Goal: Transaction & Acquisition: Obtain resource

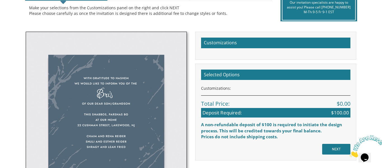
scroll to position [135, 0]
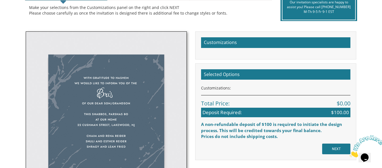
click at [323, 43] on h2 "Customizations" at bounding box center [275, 42] width 149 height 11
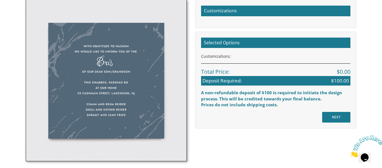
scroll to position [167, 0]
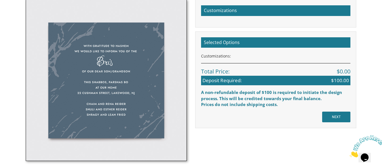
click at [301, 56] on div "Customizations:" at bounding box center [275, 56] width 149 height 6
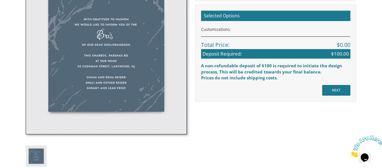
scroll to position [193, 0]
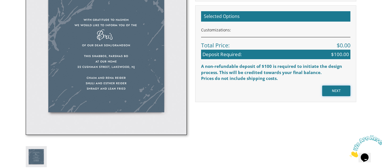
click at [341, 91] on input "NEXT" at bounding box center [336, 90] width 28 height 11
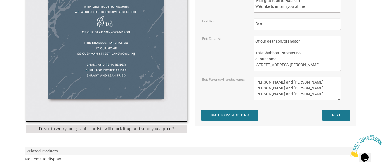
scroll to position [218, 0]
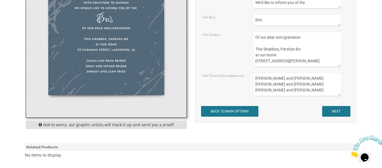
click at [319, 88] on textarea "Yisroel and Chana Green Eli and Rena Green Moshe and Leba Kaplan" at bounding box center [297, 83] width 87 height 23
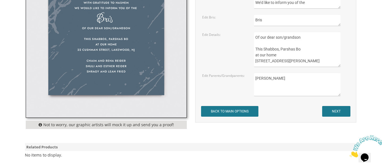
type textarea "Y"
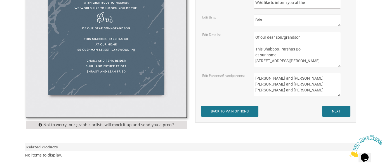
click at [271, 90] on textarea "Yisroel and Chana Green Eli and Rena Green Moshe and Leba Kaplan" at bounding box center [297, 83] width 87 height 23
type textarea "Dovie and Aliza Steier Shmuel and Rivka Steier Eliyahu and Chava Hurvitz"
click at [320, 58] on textarea "Of our dear son/grandson This Shabbos, Parshas Bo at our home 22 Cushman Street…" at bounding box center [297, 49] width 87 height 35
drag, startPoint x: 320, startPoint y: 58, endPoint x: 265, endPoint y: 49, distance: 56.0
click at [265, 49] on textarea "Of our dear son/grandson This Shabbos, Parshas Bo at our home 22 Cushman Street…" at bounding box center [297, 49] width 87 height 35
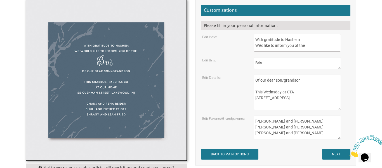
scroll to position [176, 0]
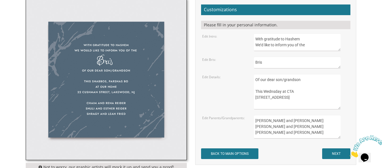
type textarea "Of our dear son/grandson This Wednsday at CTA 742 argyle Rd Wynnewood pa"
click at [343, 152] on input "NEXT" at bounding box center [336, 153] width 28 height 11
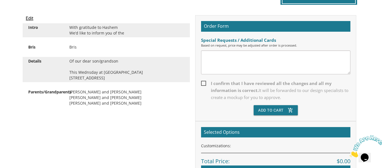
scroll to position [152, 0]
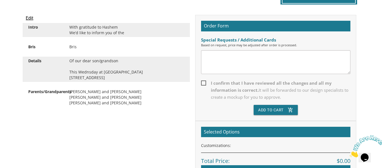
click at [202, 82] on span "I confirm that I have reviewed all the changes and all my information is correc…" at bounding box center [275, 89] width 149 height 21
click at [202, 82] on input "I confirm that I have reviewed all the changes and all my information is correc…" at bounding box center [203, 83] width 4 height 4
checkbox input "true"
click at [283, 114] on button "Add To Cart add_shopping_cart" at bounding box center [276, 110] width 44 height 10
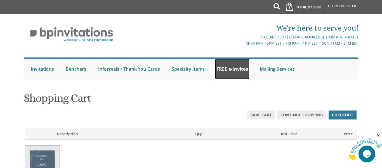
click at [241, 70] on link "FREE e-Invites" at bounding box center [232, 68] width 34 height 21
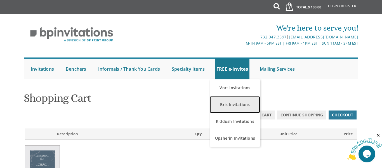
click at [243, 107] on link "Bris Invitations" at bounding box center [235, 104] width 50 height 17
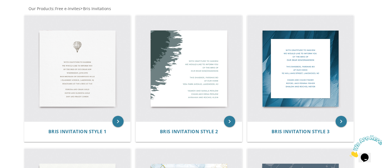
scroll to position [112, 0]
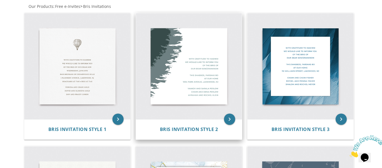
click at [218, 94] on img at bounding box center [189, 66] width 106 height 106
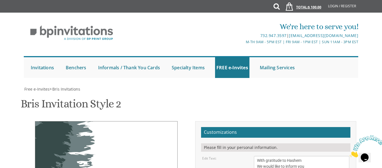
click at [290, 5] on span "1" at bounding box center [287, 6] width 11 height 15
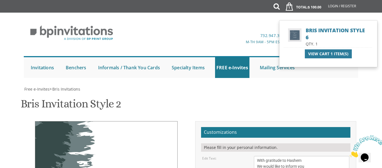
click at [321, 53] on span "View Cart 1 Item(s)" at bounding box center [328, 54] width 40 height 6
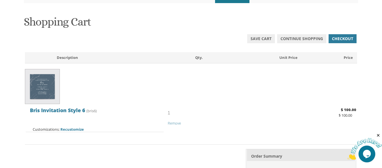
scroll to position [77, 0]
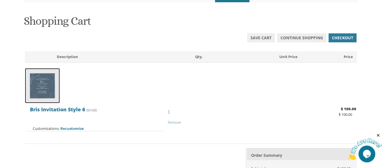
click at [54, 95] on img at bounding box center [42, 85] width 35 height 35
click at [47, 92] on img at bounding box center [42, 85] width 35 height 35
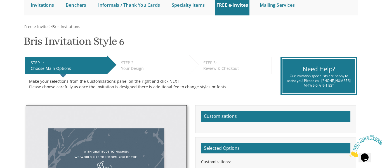
scroll to position [59, 0]
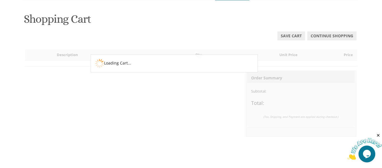
scroll to position [79, 0]
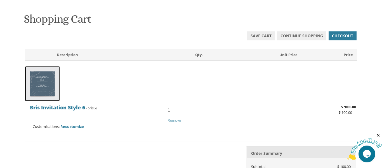
click at [31, 74] on img at bounding box center [42, 83] width 35 height 35
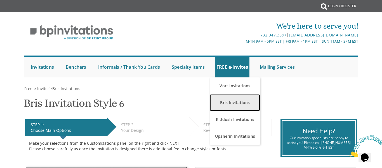
click at [232, 101] on link "Bris Invitations" at bounding box center [235, 102] width 50 height 17
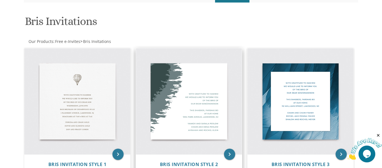
scroll to position [82, 0]
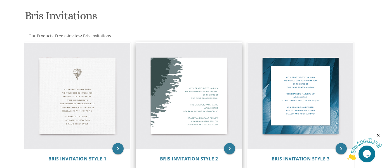
click at [209, 113] on img at bounding box center [189, 96] width 106 height 106
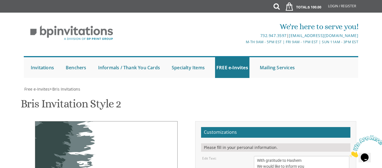
scroll to position [69, 0]
drag, startPoint x: 316, startPoint y: 128, endPoint x: 291, endPoint y: 124, distance: 25.4
drag, startPoint x: 307, startPoint y: 121, endPoint x: 271, endPoint y: 121, distance: 36.1
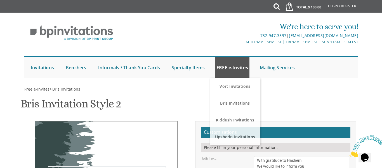
type textarea "With gratitude to Hashem We would like to inform you of the bris of our dear so…"
click at [222, 57] on link "FREE e-Invites" at bounding box center [232, 67] width 34 height 21
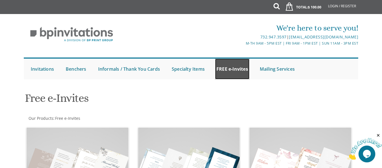
click at [230, 68] on link "FREE e-Invites" at bounding box center [232, 68] width 34 height 21
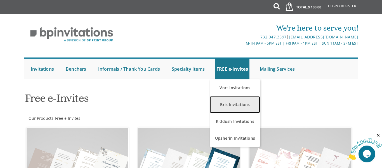
click at [225, 102] on link "Bris Invitations" at bounding box center [235, 104] width 50 height 17
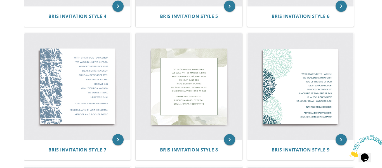
scroll to position [358, 0]
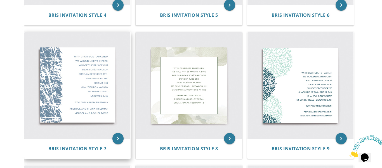
click at [72, 61] on img at bounding box center [77, 85] width 106 height 106
click at [79, 71] on img at bounding box center [77, 85] width 106 height 106
click at [113, 133] on img at bounding box center [77, 85] width 106 height 106
click at [108, 134] on img at bounding box center [77, 85] width 106 height 106
click at [109, 137] on img at bounding box center [77, 85] width 106 height 106
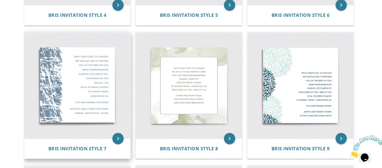
click at [101, 59] on img at bounding box center [77, 85] width 106 height 106
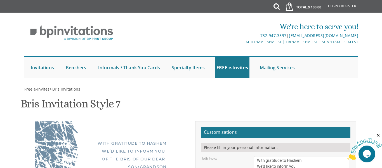
scroll to position [159, 0]
drag, startPoint x: 305, startPoint y: 100, endPoint x: 248, endPoint y: 94, distance: 56.5
type textarea "[PERSON_NAME] and [PERSON_NAME] [PERSON_NAME] and [PERSON_NAME]"
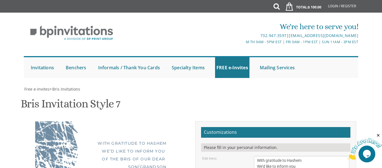
type textarea "T"
type textarea "Dov"
type textarea "[PERSON_NAME] and [PERSON_NAME]"
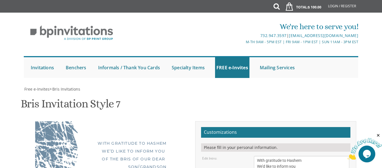
scroll to position [62, 0]
drag, startPoint x: 291, startPoint y: 148, endPoint x: 255, endPoint y: 148, distance: 35.5
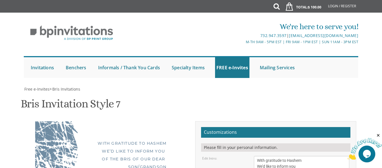
scroll to position [126, 0]
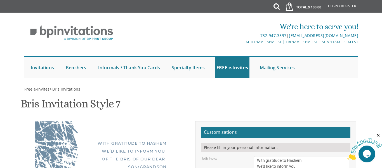
type textarea "[DATE] Shacharis: 8:20 am Bris: 9:00 AM [PERSON_NAME] Torah Academy [STREET_ADD…"
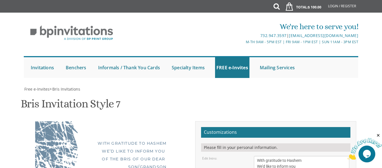
type input "[EMAIL_ADDRESS][DOMAIN_NAME]"
